Goal: Transaction & Acquisition: Book appointment/travel/reservation

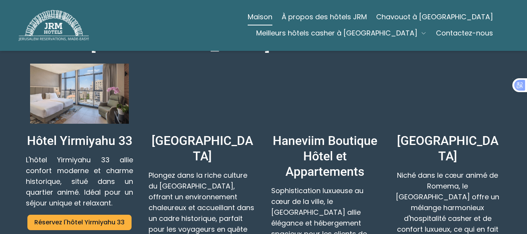
scroll to position [463, 0]
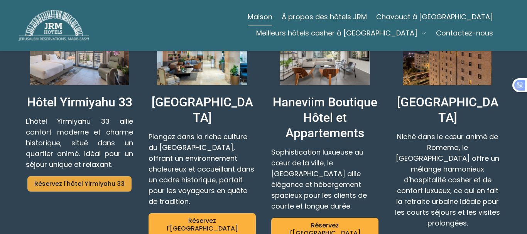
click at [112, 180] on font "Réservez l'hôtel Yirmiyahu 33" at bounding box center [79, 184] width 90 height 9
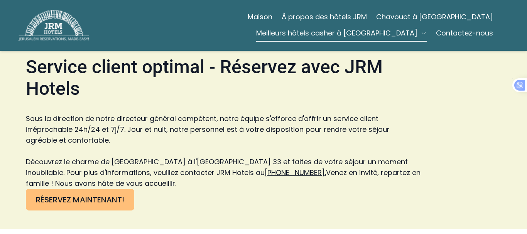
scroll to position [1894, 0]
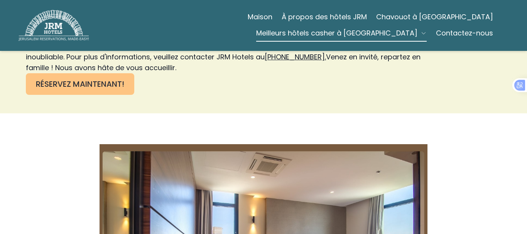
click at [109, 79] on font "RÉSERVEZ MAINTENANT!" at bounding box center [80, 84] width 88 height 11
